Goal: Find specific page/section: Find specific page/section

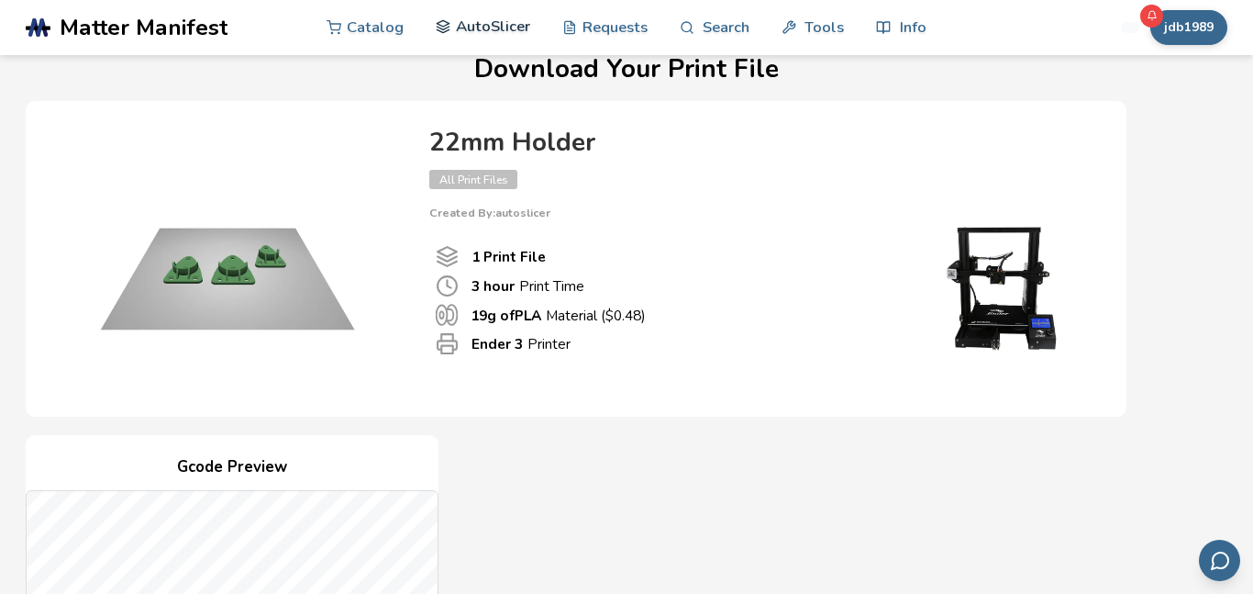
scroll to position [34, 0]
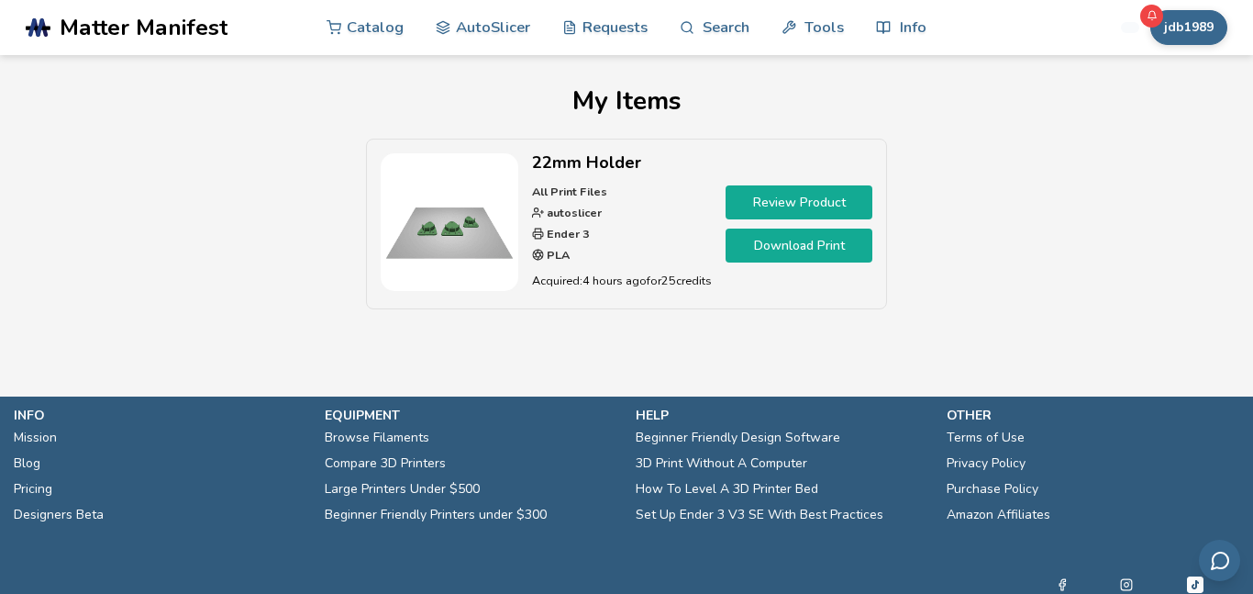
click at [765, 206] on link "Review Product" at bounding box center [799, 202] width 147 height 34
click at [484, 168] on img at bounding box center [450, 222] width 138 height 138
click at [561, 206] on strong "autoslicer" at bounding box center [573, 213] width 58 height 16
click at [500, 24] on link "AutoSlicer" at bounding box center [483, 26] width 95 height 55
